Goal: Complete application form

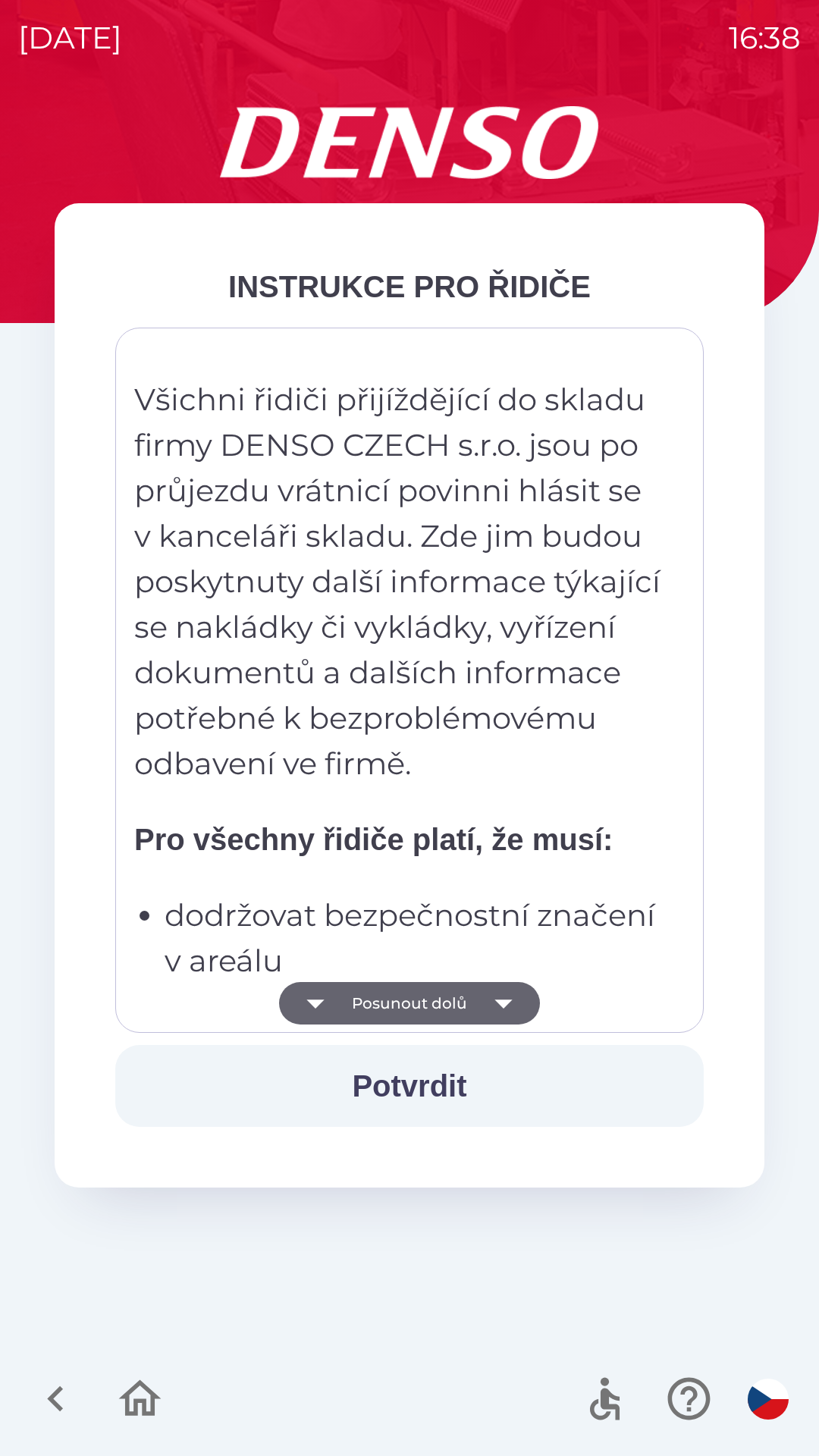
click at [503, 1001] on icon "button" at bounding box center [503, 1003] width 17 height 9
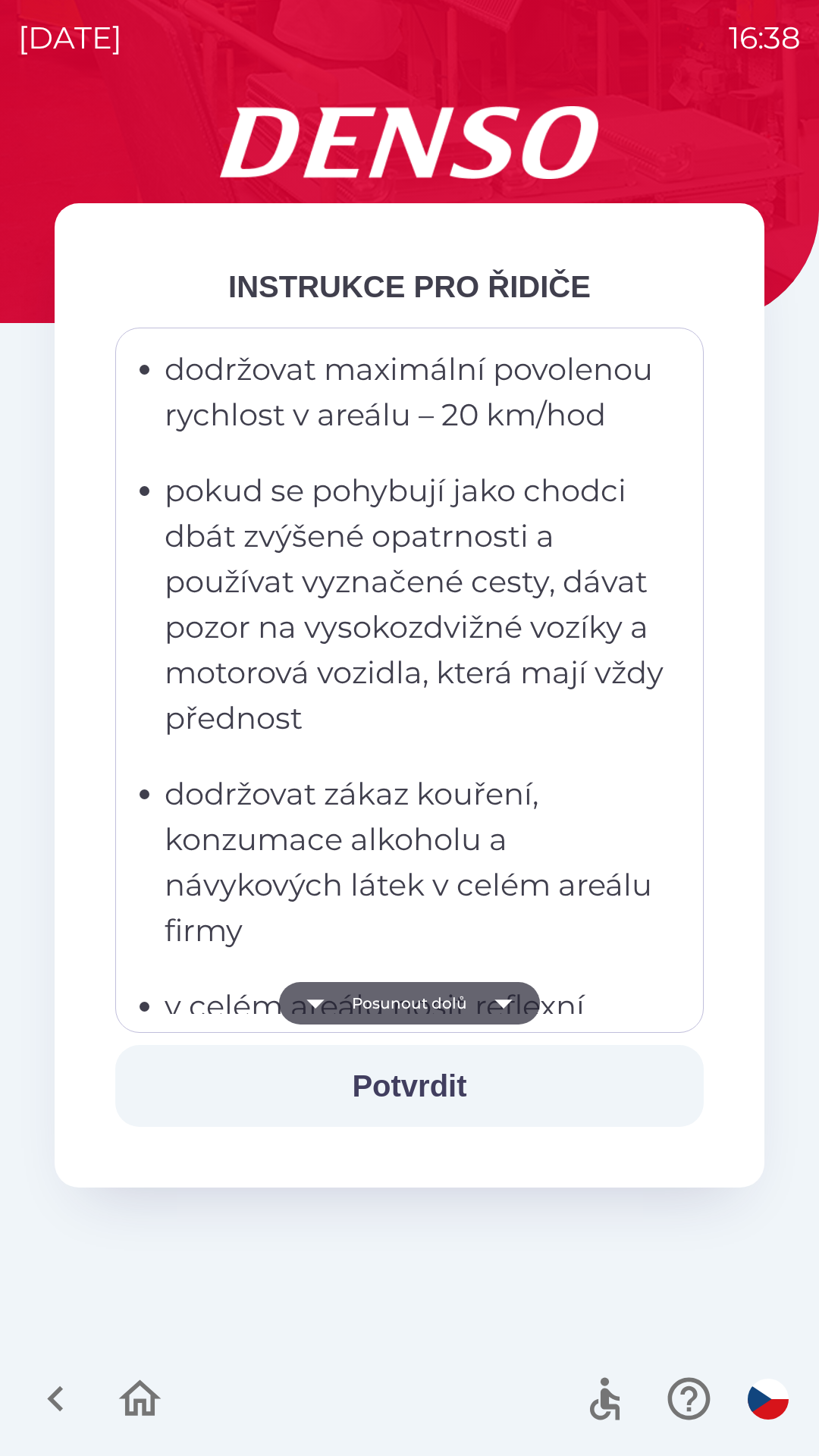
click at [502, 1002] on icon "button" at bounding box center [503, 1003] width 17 height 9
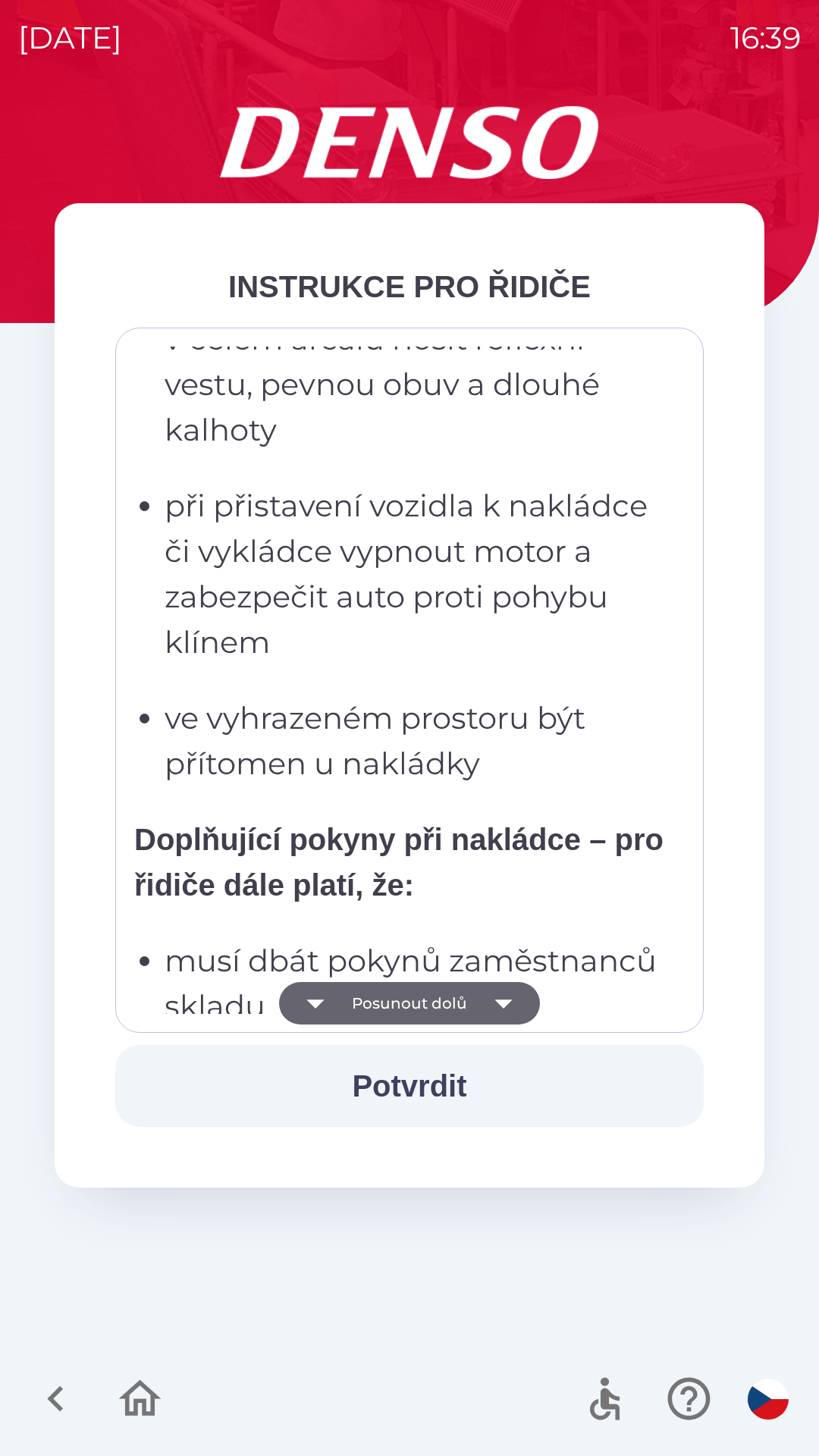
click at [498, 1003] on icon "button" at bounding box center [503, 1003] width 17 height 9
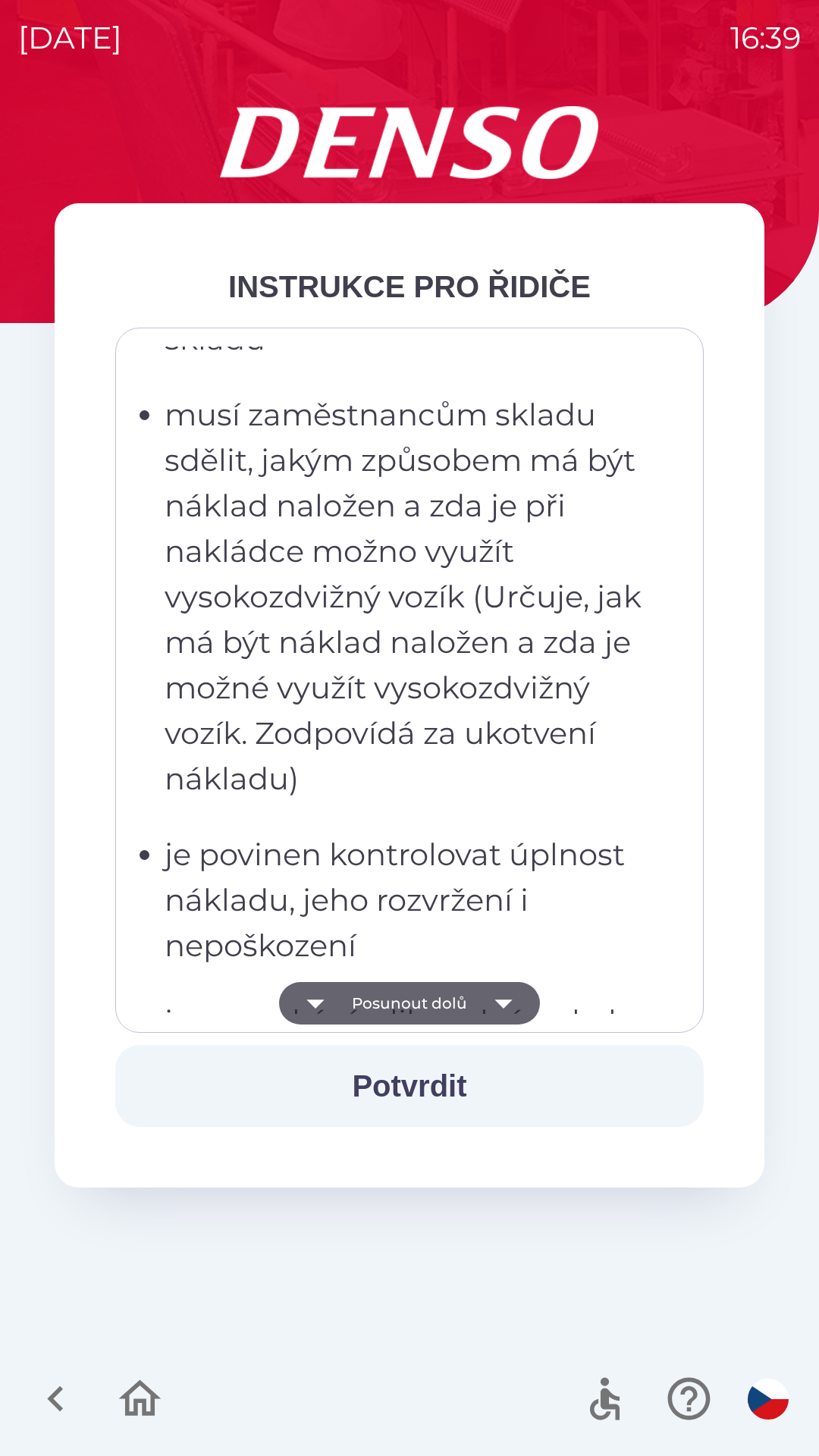
click at [490, 1001] on icon "button" at bounding box center [502, 1003] width 42 height 42
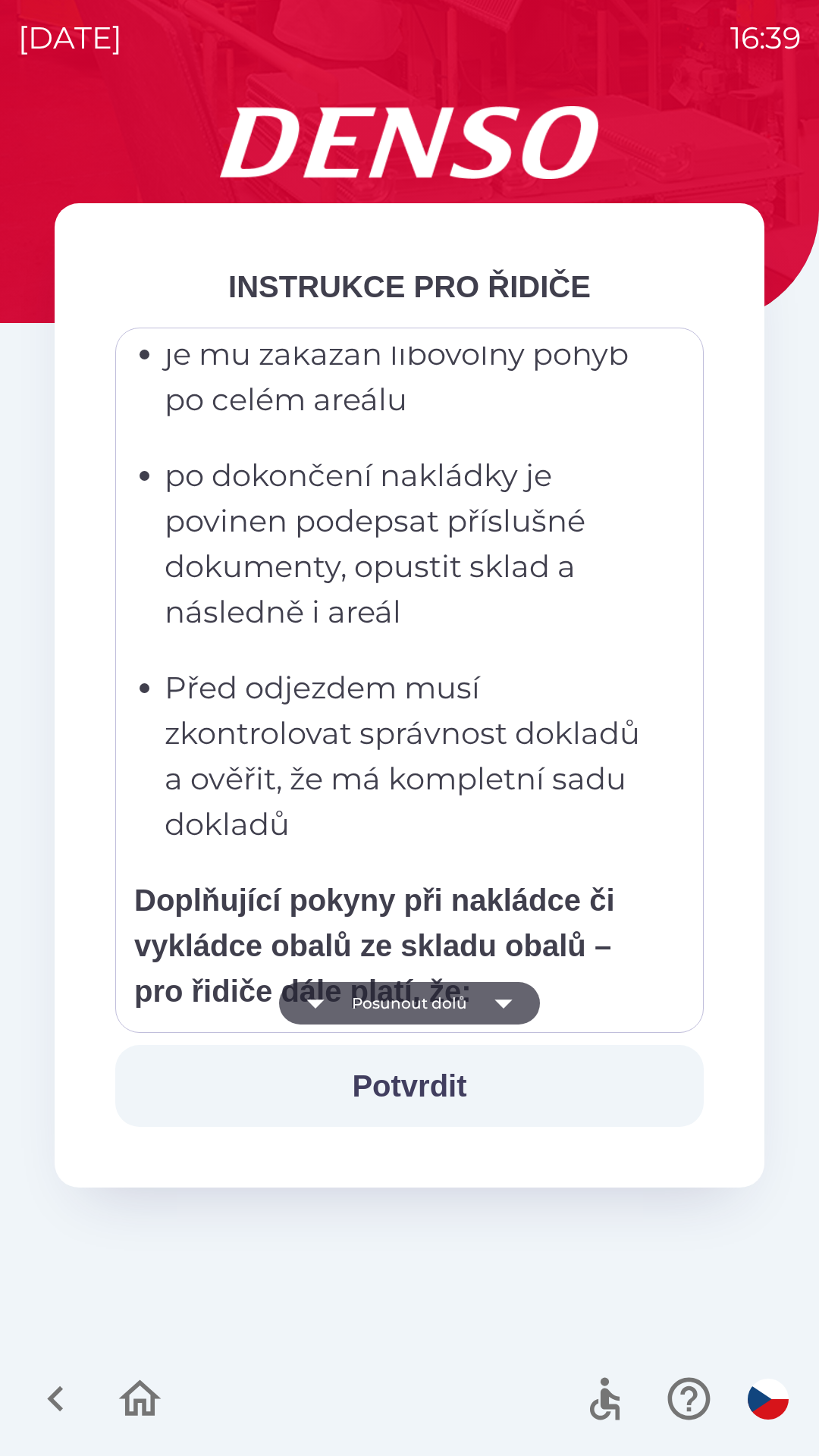
click at [489, 993] on icon "button" at bounding box center [502, 1003] width 42 height 42
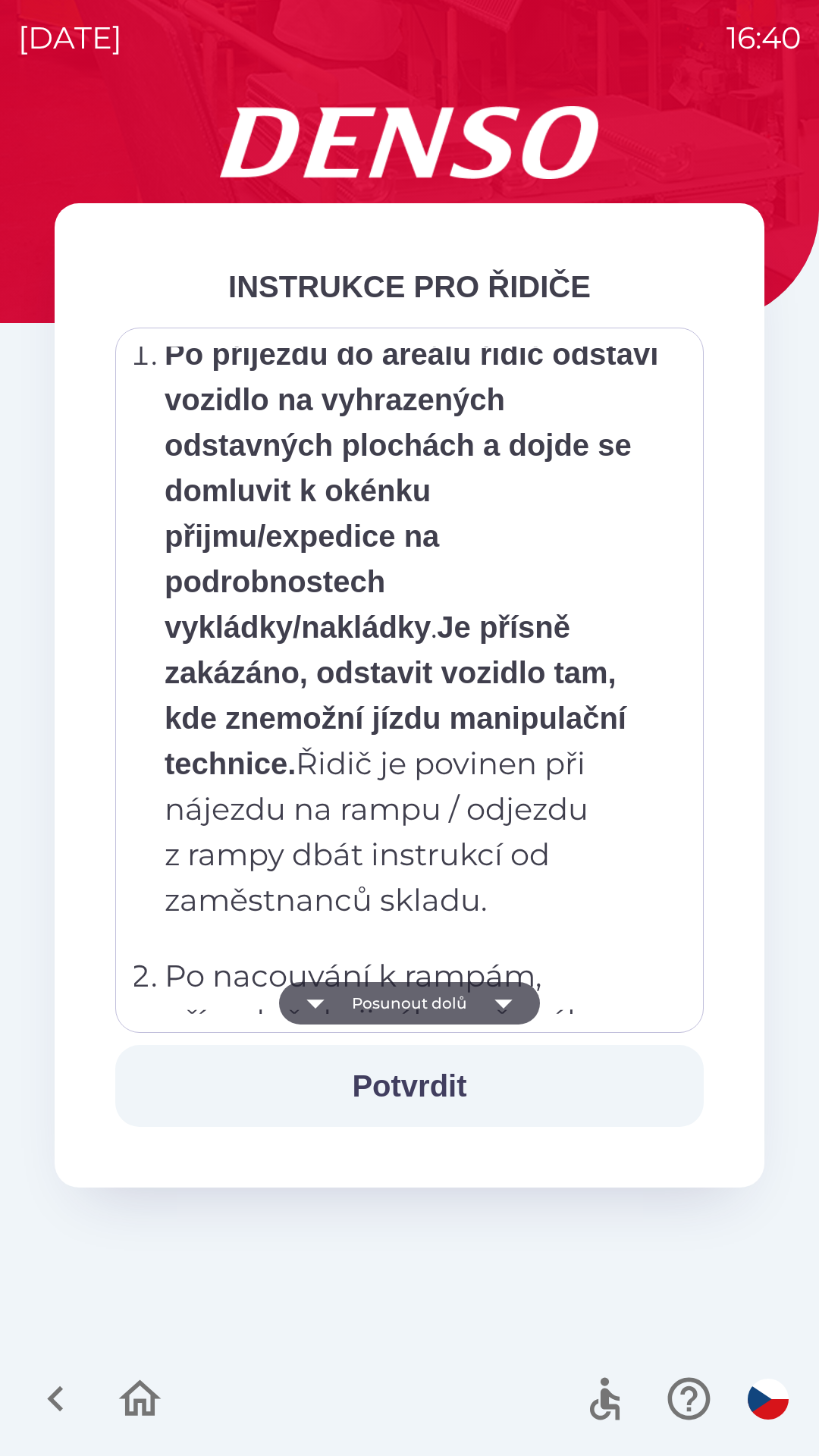
scroll to position [6294, 0]
click at [608, 885] on p "Po příjezdu do areálu řidič odstaví vozidlo na vyhrazených odstavných plochách …" at bounding box center [414, 627] width 499 height 591
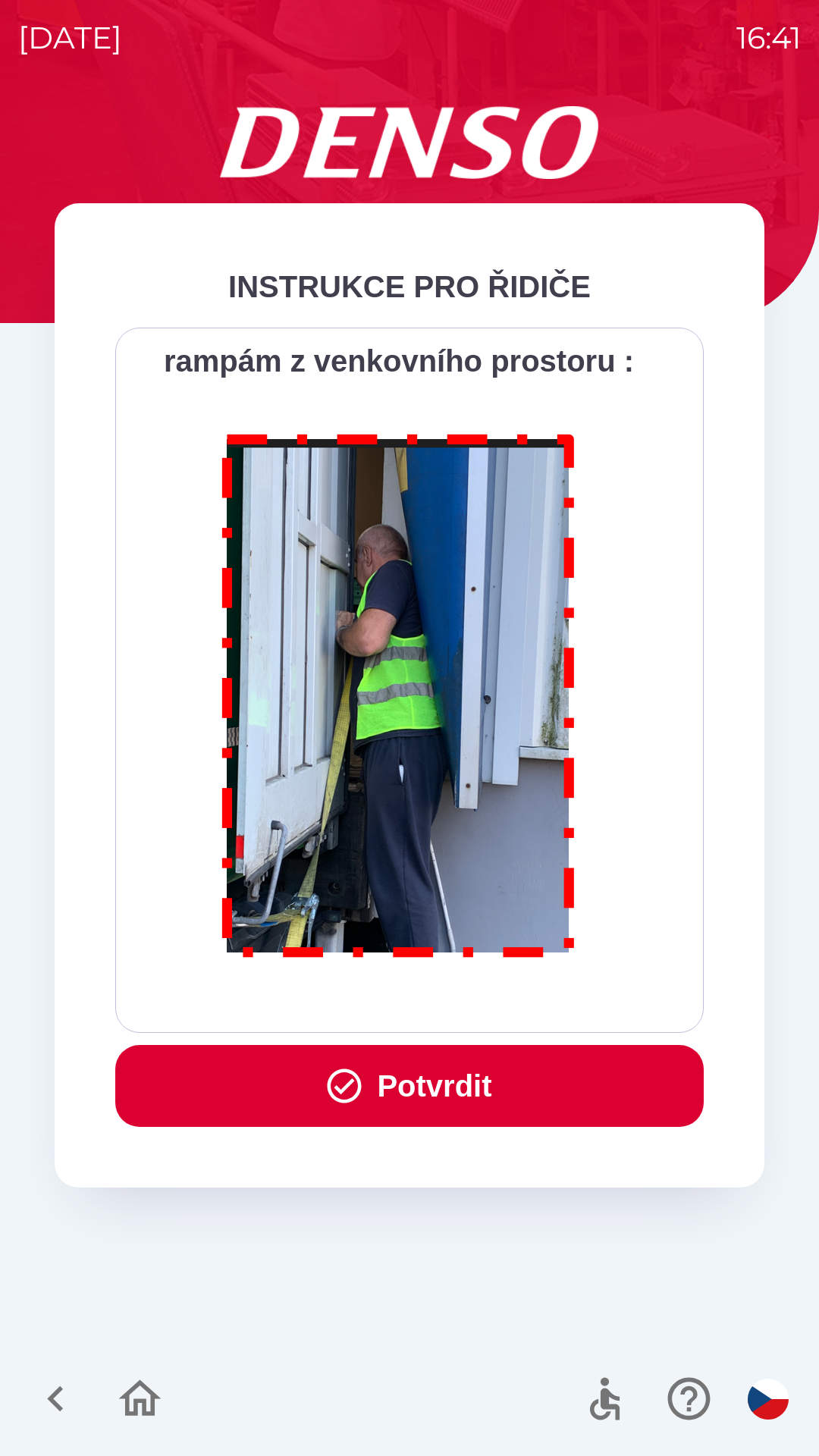
scroll to position [8523, 0]
click at [487, 1080] on button "Potvrdit" at bounding box center [410, 1085] width 588 height 82
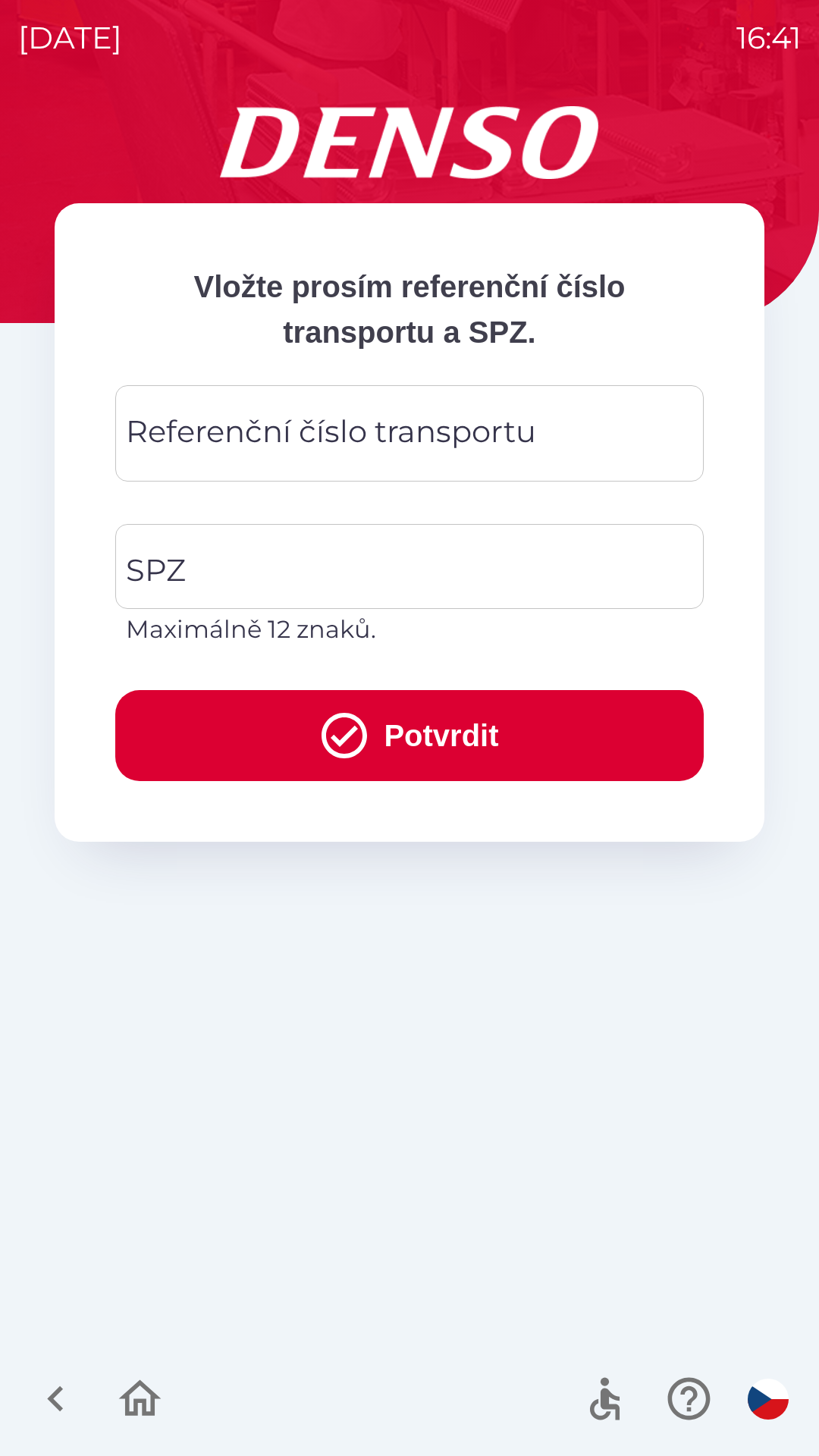
click at [521, 443] on div "Referenční číslo transportu Referenční číslo transportu" at bounding box center [410, 434] width 588 height 96
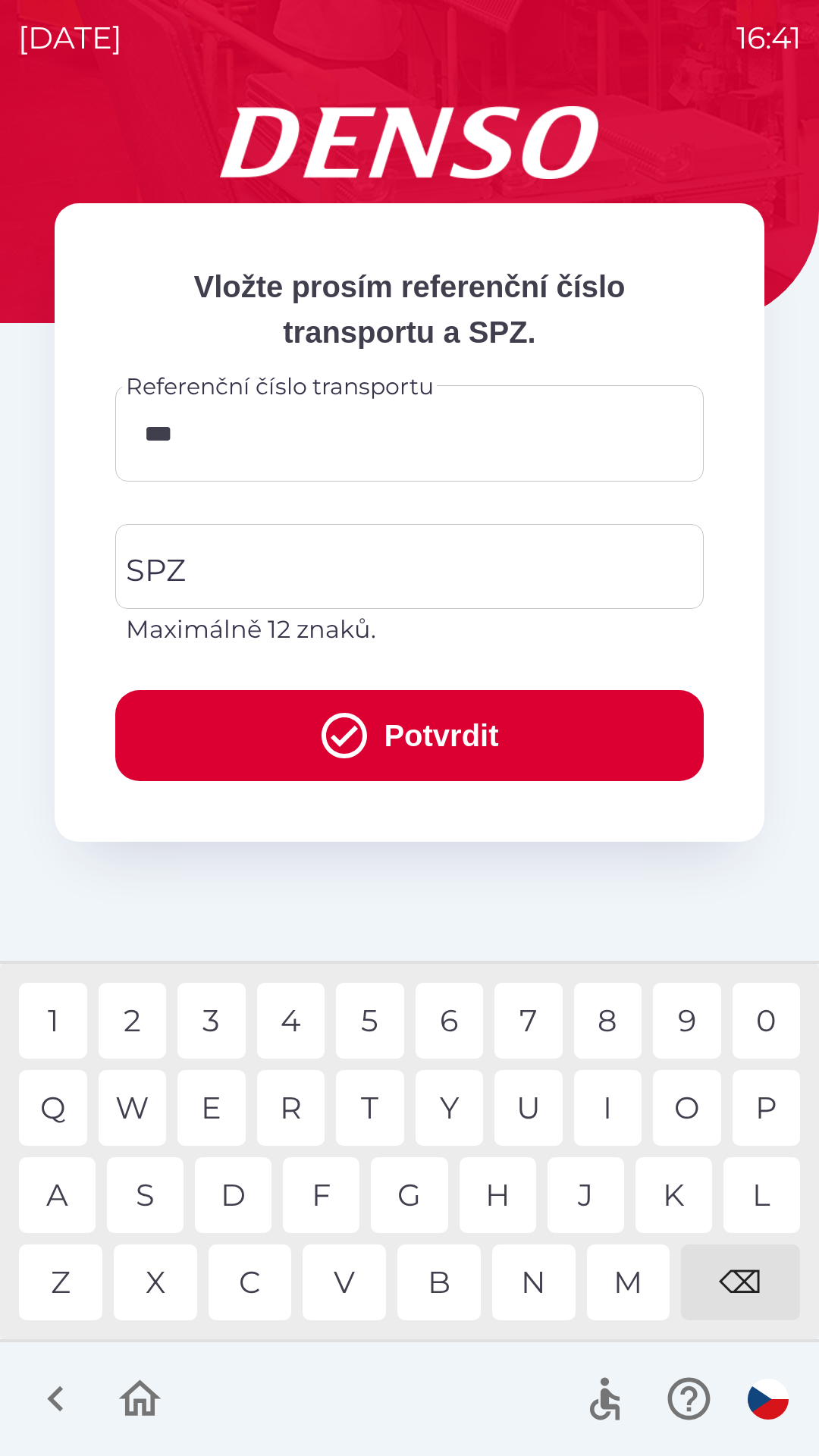
click at [508, 1032] on div "7" at bounding box center [528, 1021] width 68 height 76
click at [687, 1025] on div "9" at bounding box center [687, 1021] width 68 height 76
type input "******"
click at [453, 1015] on div "6" at bounding box center [449, 1021] width 68 height 76
click at [430, 565] on input "SPZ" at bounding box center [398, 566] width 552 height 71
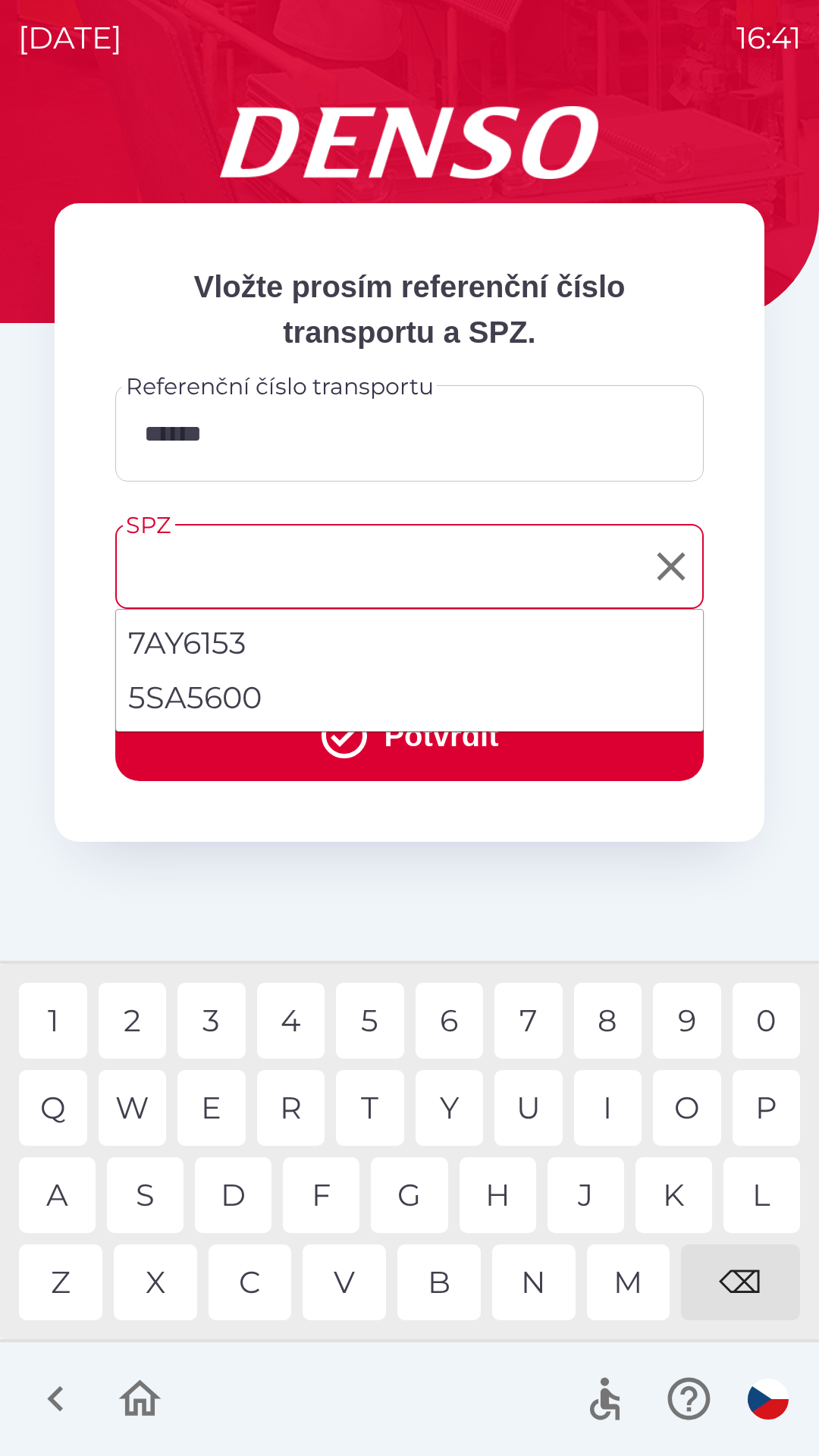
click at [225, 704] on li "5SA5600" at bounding box center [410, 697] width 587 height 54
type input "*******"
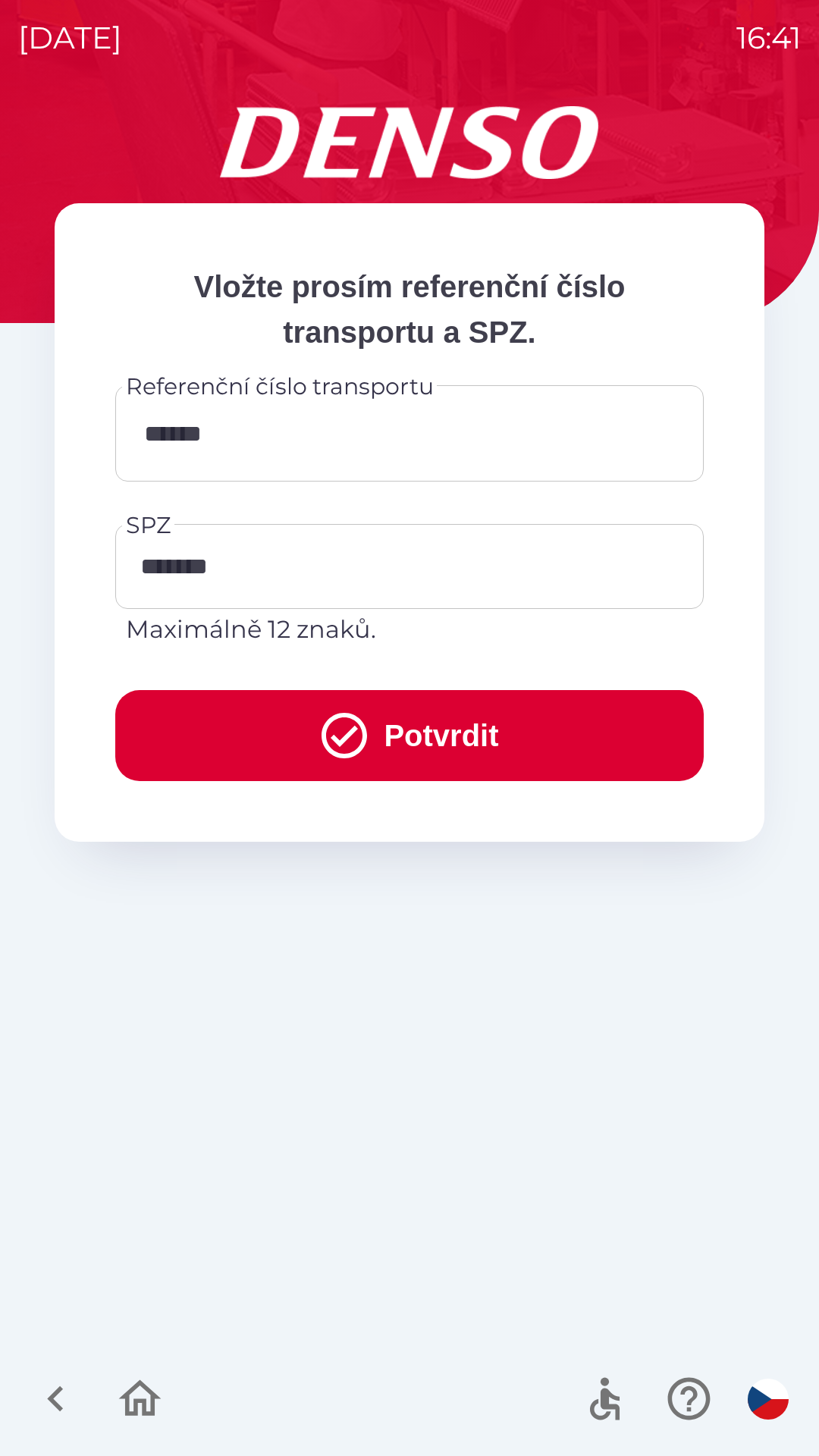
click at [500, 739] on button "Potvrdit" at bounding box center [410, 736] width 588 height 91
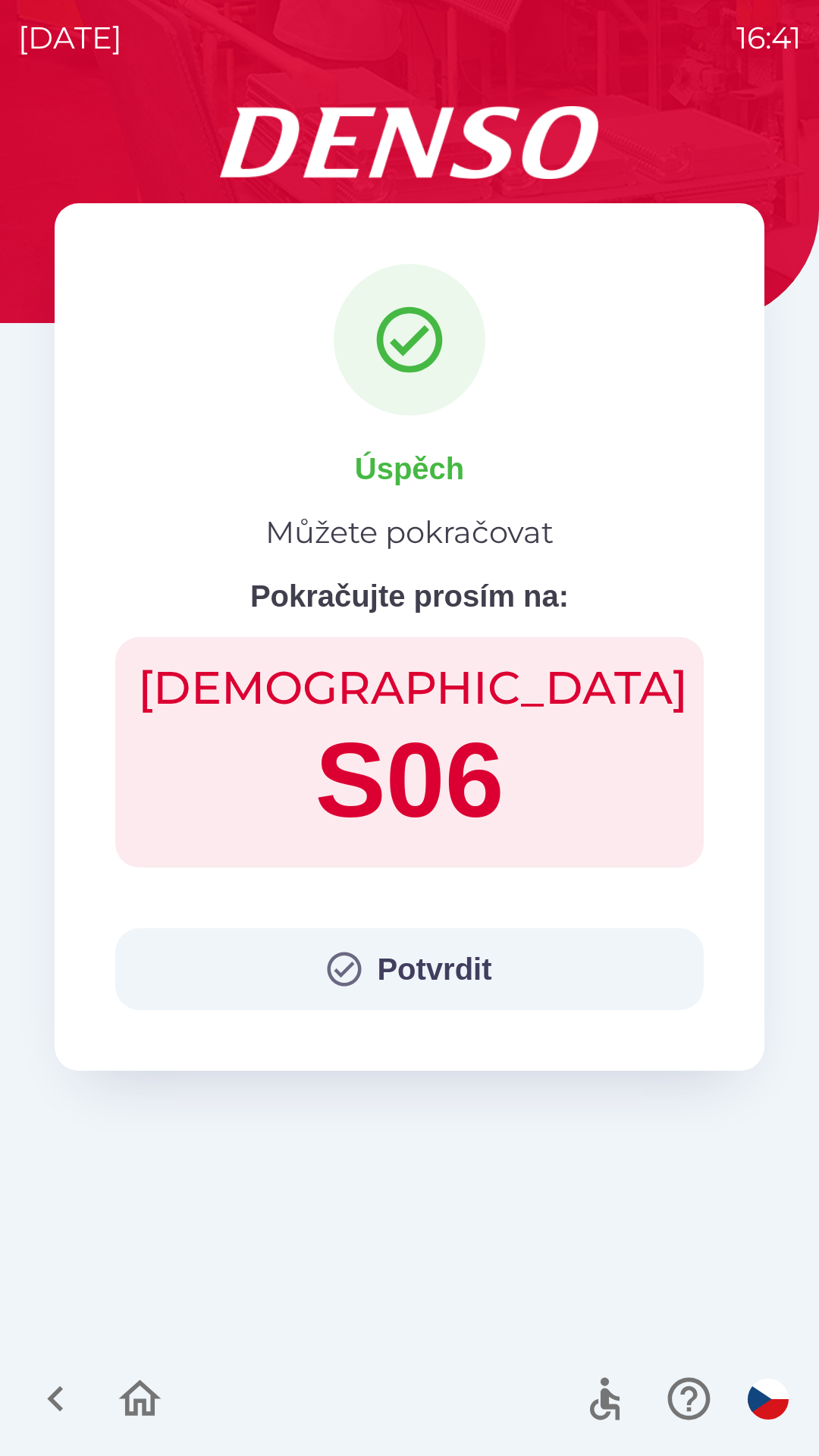
click at [370, 966] on button "Potvrdit" at bounding box center [410, 969] width 588 height 82
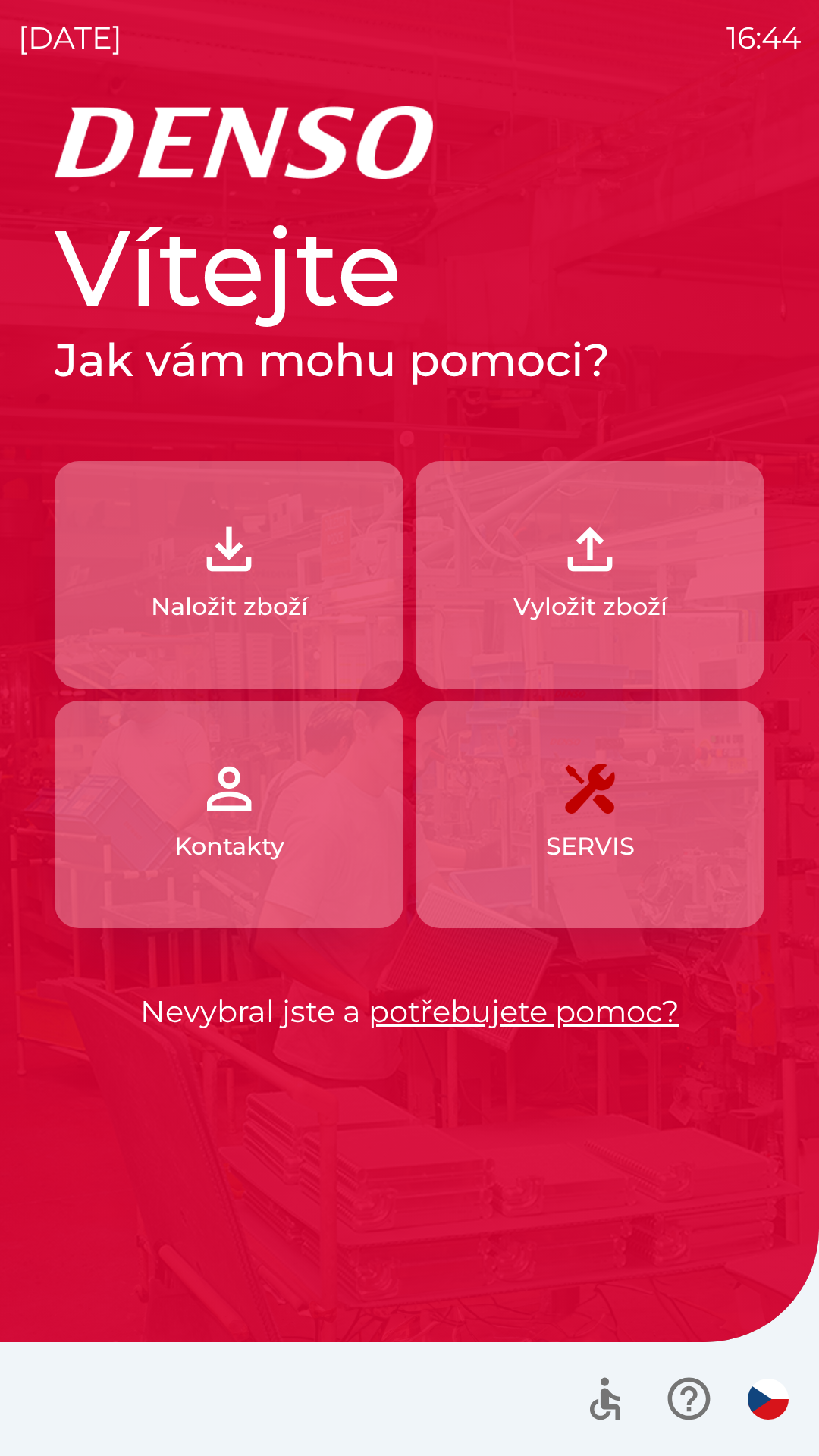
click at [258, 583] on button "Naložit zboží" at bounding box center [228, 575] width 348 height 227
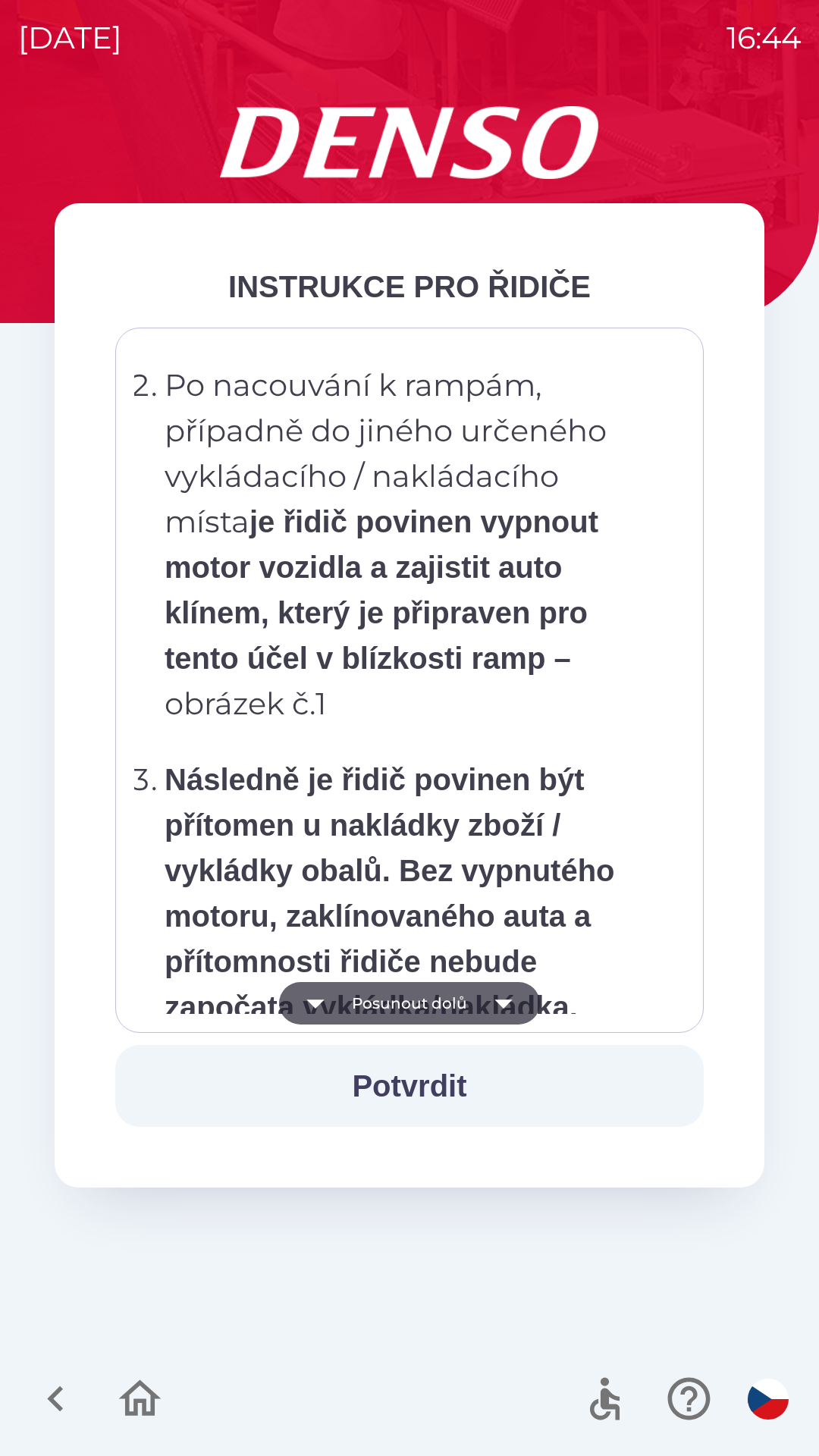
scroll to position [8523, 0]
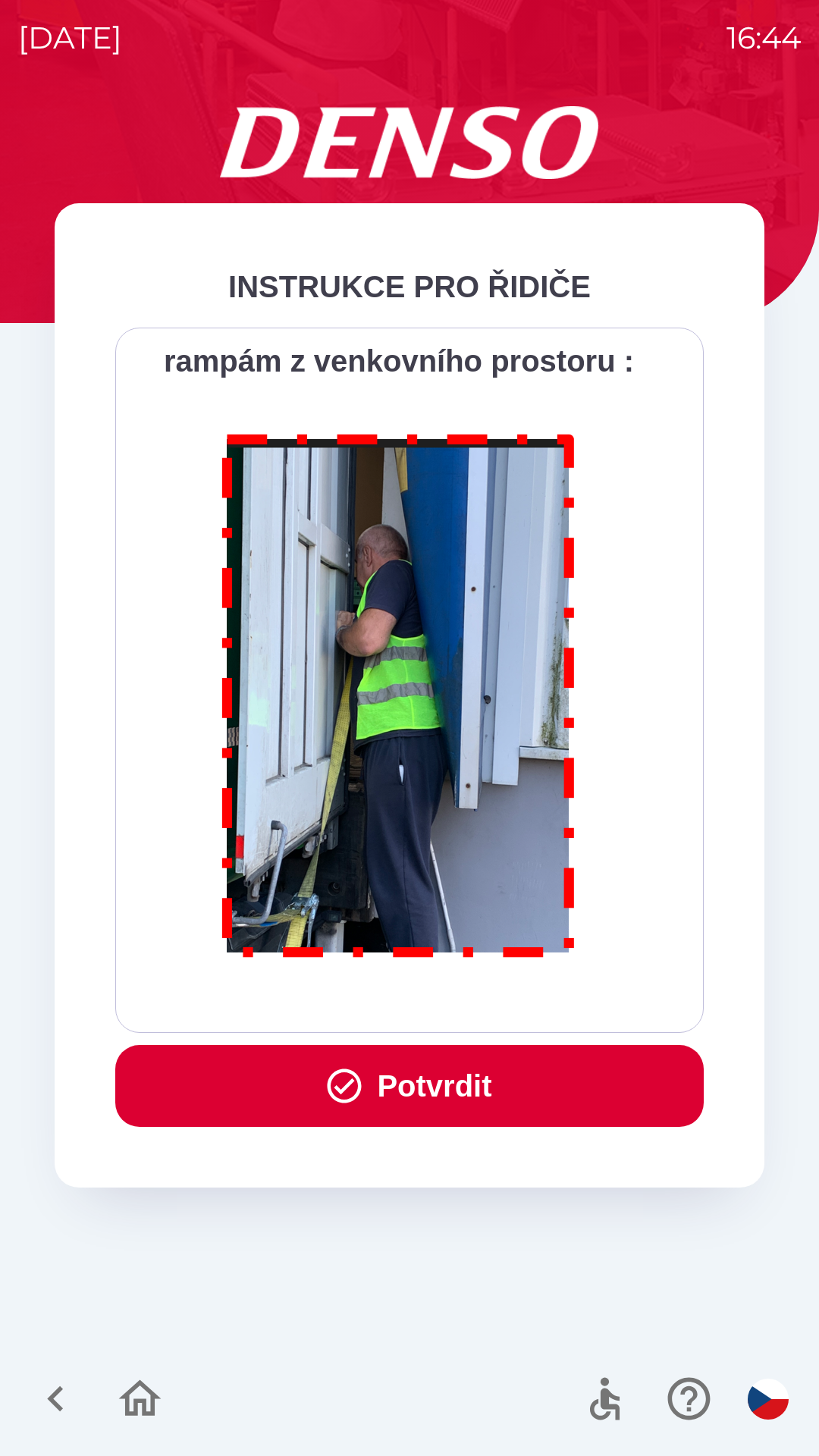
click at [469, 1082] on button "Potvrdit" at bounding box center [410, 1085] width 588 height 82
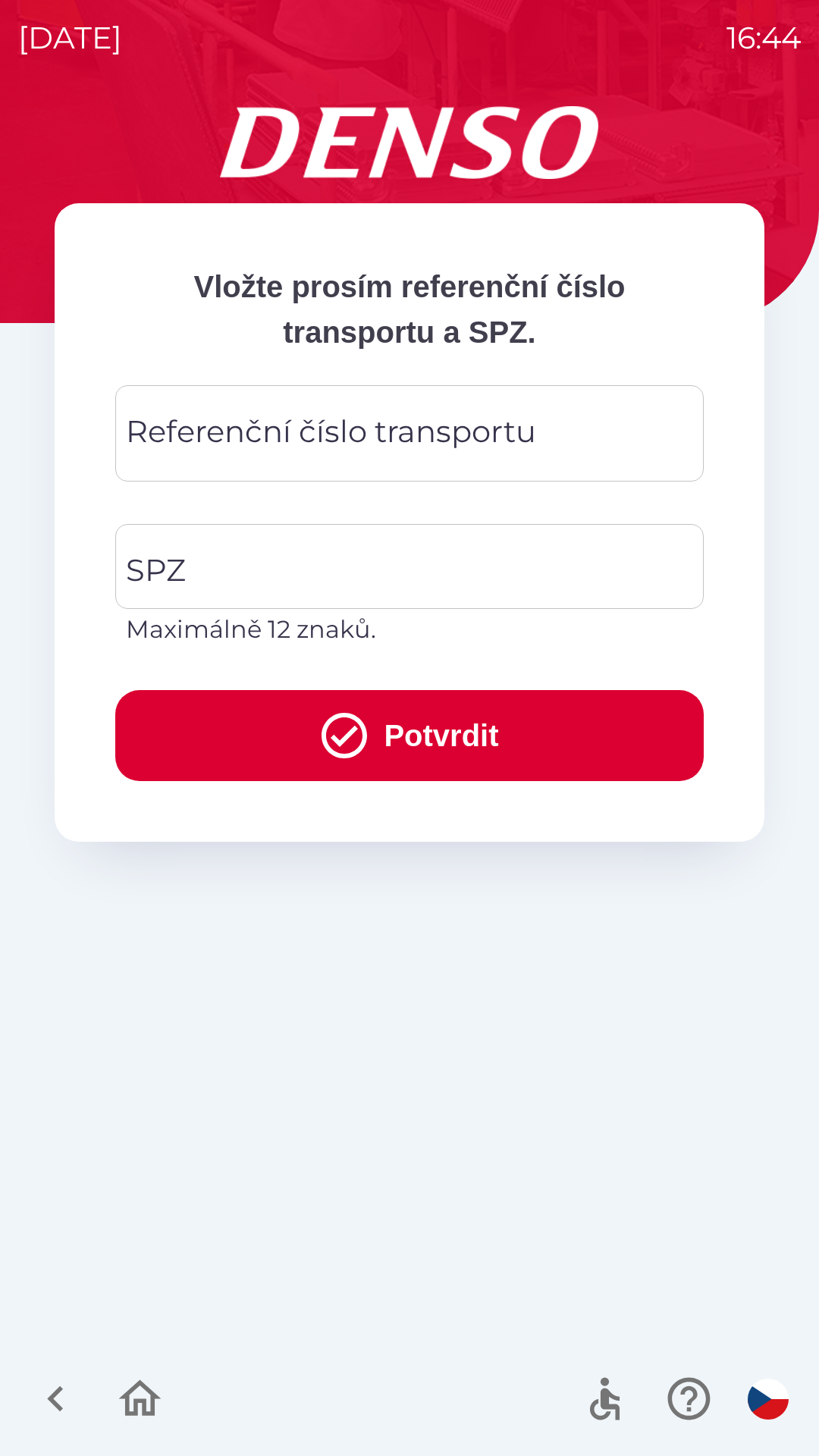
click at [329, 437] on div "Referenční číslo transportu Referenční číslo transportu" at bounding box center [410, 434] width 588 height 96
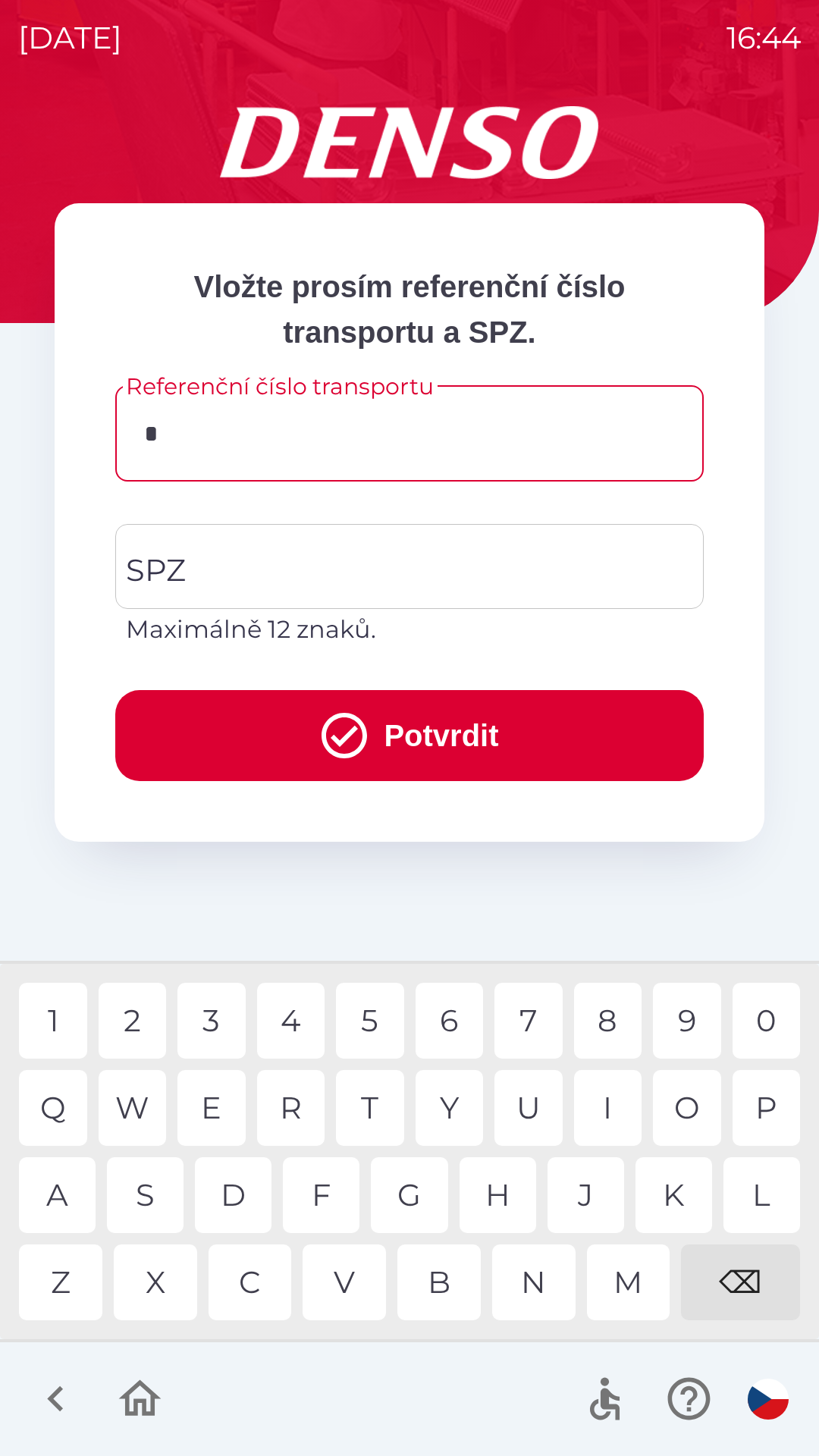
click at [251, 1286] on div "C" at bounding box center [249, 1282] width 83 height 76
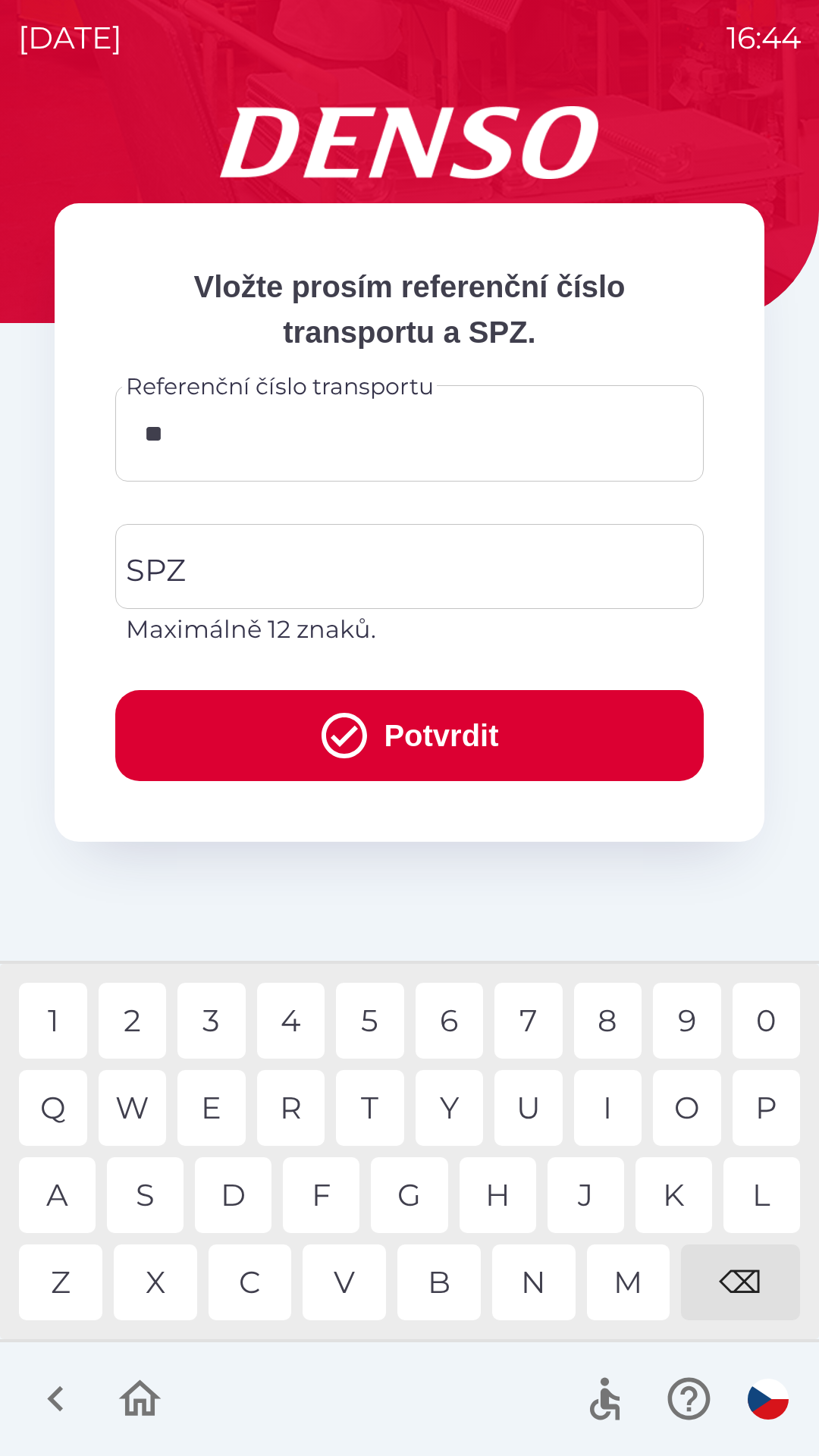
click at [57, 1107] on div "Q" at bounding box center [52, 1107] width 68 height 76
click at [440, 1280] on div "B" at bounding box center [439, 1282] width 83 height 76
click at [748, 1018] on div "0" at bounding box center [766, 1021] width 68 height 76
type input "*********"
click at [279, 556] on input "SPZ" at bounding box center [398, 566] width 552 height 71
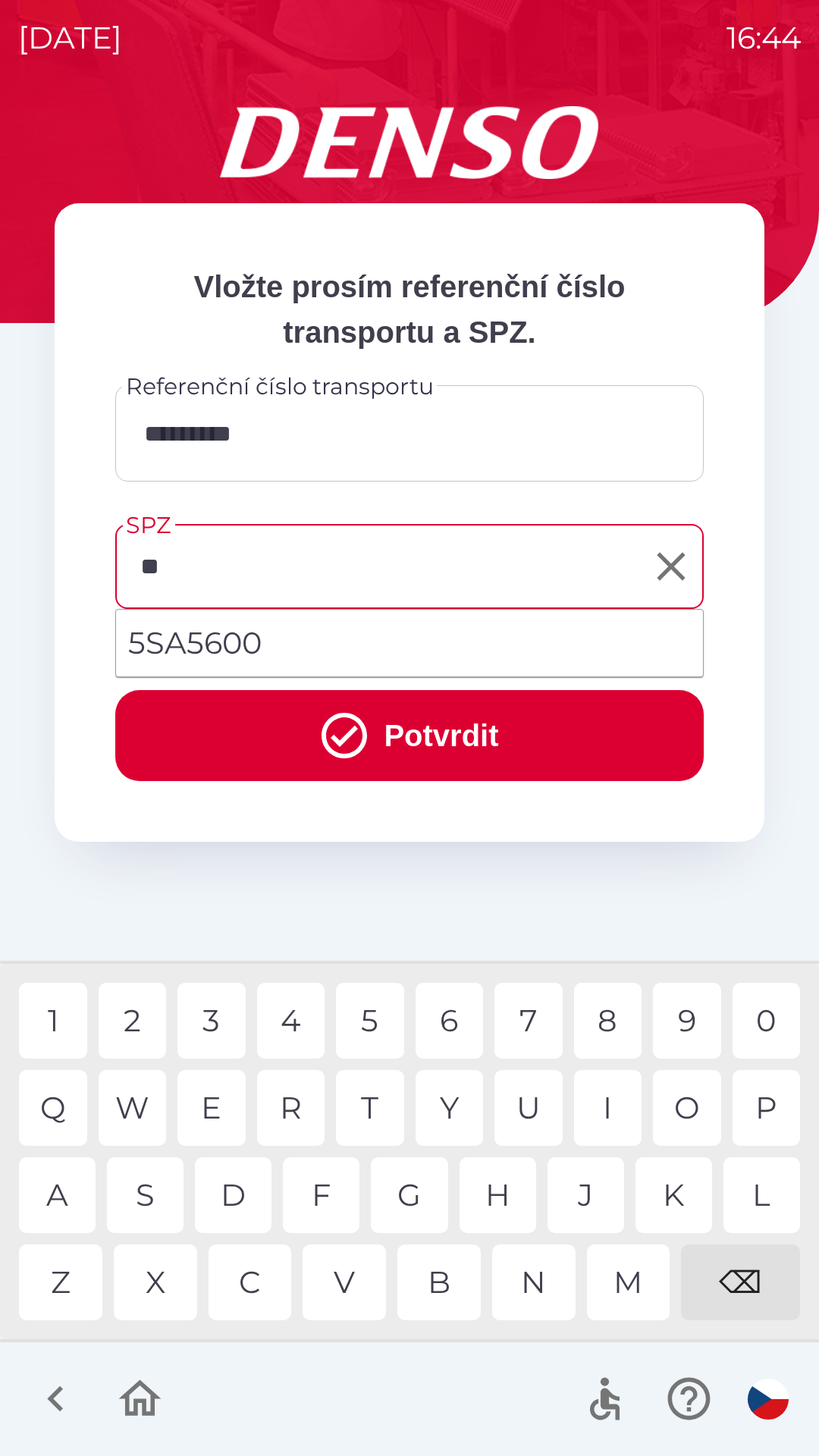
click at [150, 1191] on div "S" at bounding box center [145, 1195] width 77 height 76
click at [674, 1198] on div "K" at bounding box center [673, 1195] width 77 height 76
click at [763, 1019] on div "0" at bounding box center [766, 1021] width 68 height 76
type input "*******"
click at [457, 728] on button "Potvrdit" at bounding box center [410, 736] width 588 height 91
